Goal: Find specific page/section: Find specific page/section

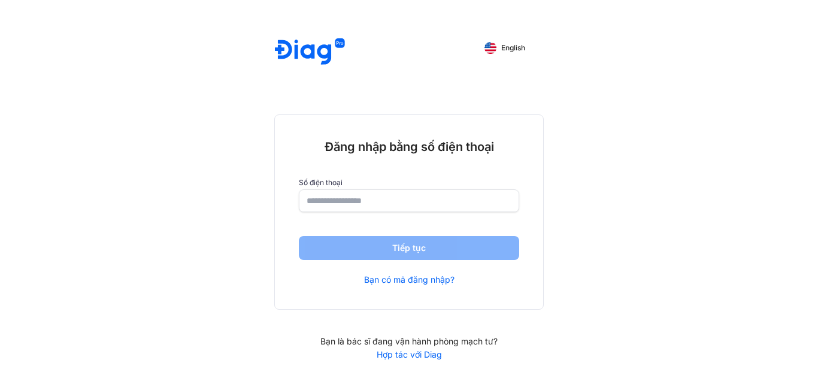
click at [319, 205] on input "number" at bounding box center [408, 201] width 205 height 22
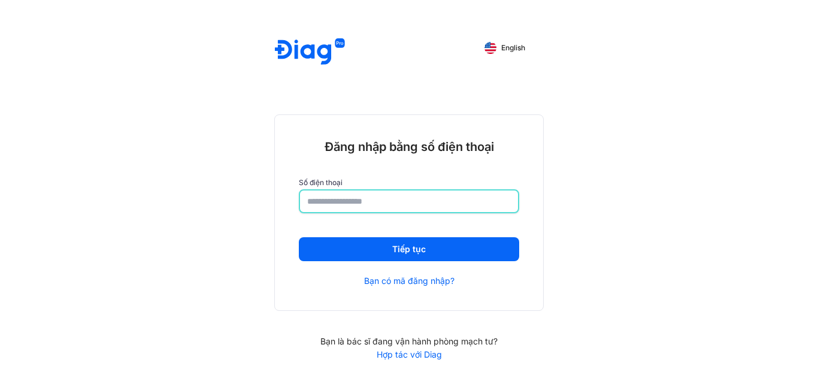
type input "**********"
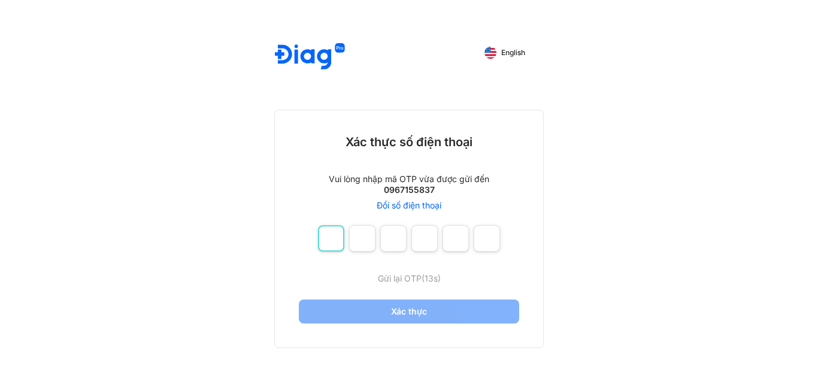
click at [336, 235] on input "number" at bounding box center [331, 238] width 26 height 26
type input "*"
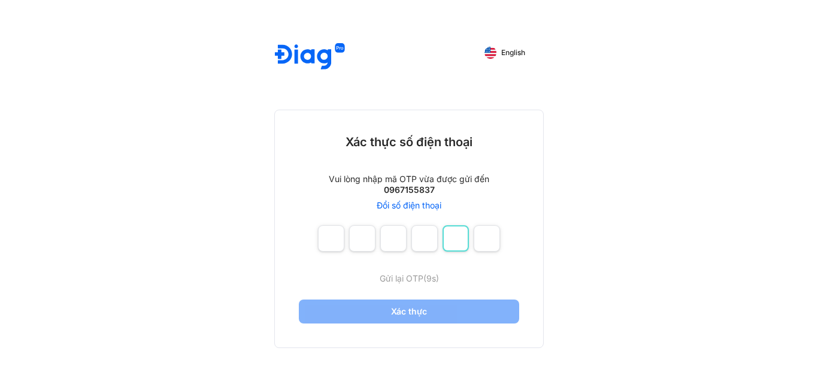
type input "*"
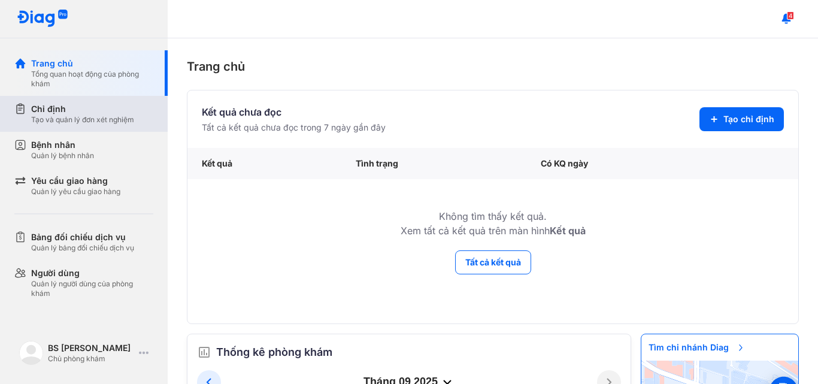
click at [70, 113] on div "Chỉ định" at bounding box center [82, 109] width 103 height 12
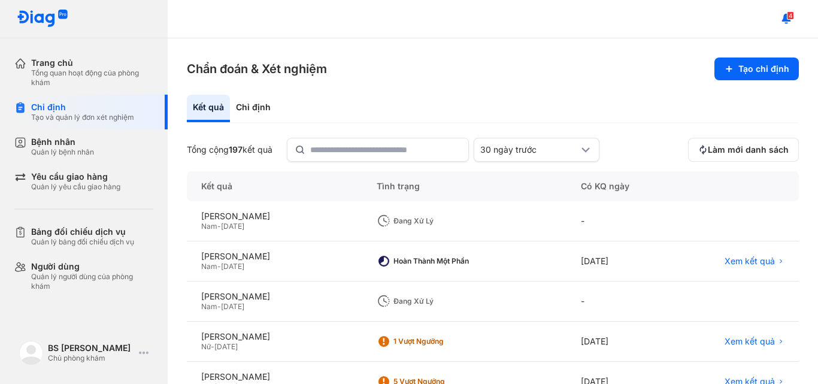
click at [299, 82] on div "Chẩn đoán & Xét nghiệm Tạo chỉ định Kết quả Chỉ định Tổng cộng 197 kết quả 30 n…" at bounding box center [493, 210] width 650 height 345
click at [318, 111] on div "Kết quả Chỉ định" at bounding box center [493, 109] width 612 height 29
click at [262, 110] on div "Chỉ định" at bounding box center [253, 109] width 47 height 28
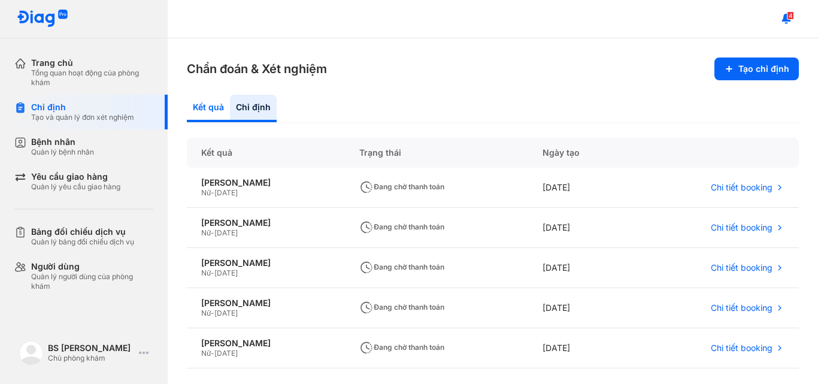
click at [221, 110] on div "Kết quả" at bounding box center [208, 109] width 43 height 28
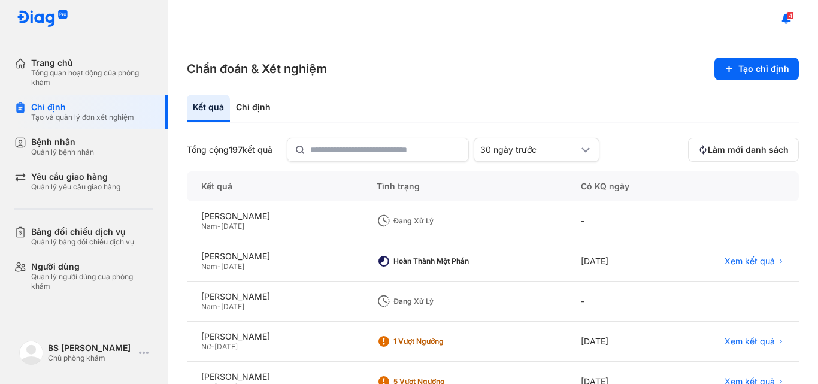
click at [338, 44] on div "Chẩn đoán & Xét nghiệm Tạo chỉ định Kết quả Chỉ định Tổng cộng 197 kết quả 30 n…" at bounding box center [493, 210] width 650 height 345
